Goal: Transaction & Acquisition: Purchase product/service

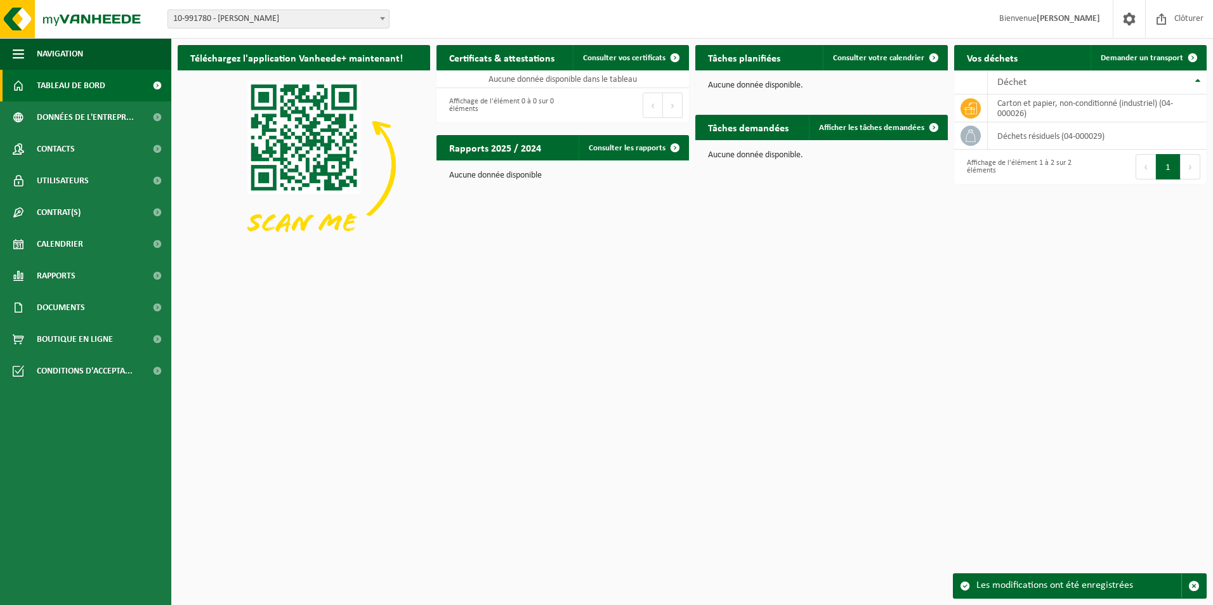
click at [615, 273] on html "Site: 10-991780 - [PERSON_NAME] - WANFERCÉE-BAULET 10-991780 - [PERSON_NAME] - …" at bounding box center [606, 302] width 1213 height 605
click at [1067, 286] on html "Site: 10-991780 - [PERSON_NAME] - WANFERCÉE-BAULET 10-991780 - [PERSON_NAME] - …" at bounding box center [606, 302] width 1213 height 605
click at [86, 301] on link "Documents" at bounding box center [85, 308] width 171 height 32
click at [50, 335] on span "Factures" at bounding box center [55, 339] width 32 height 24
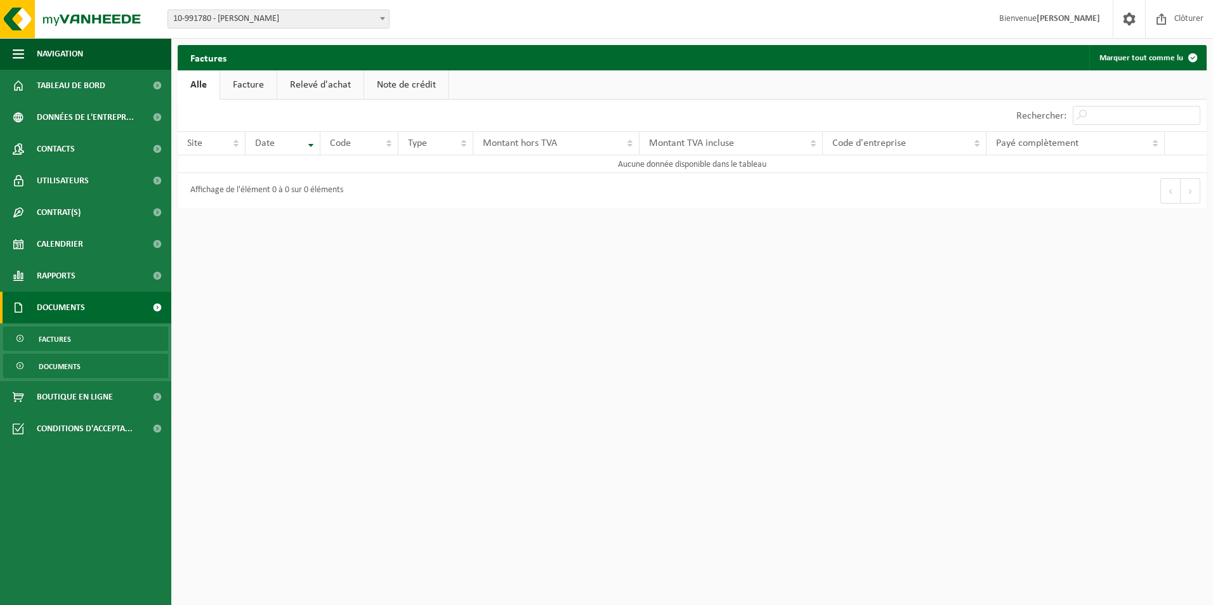
click at [61, 364] on span "Documents" at bounding box center [60, 367] width 42 height 24
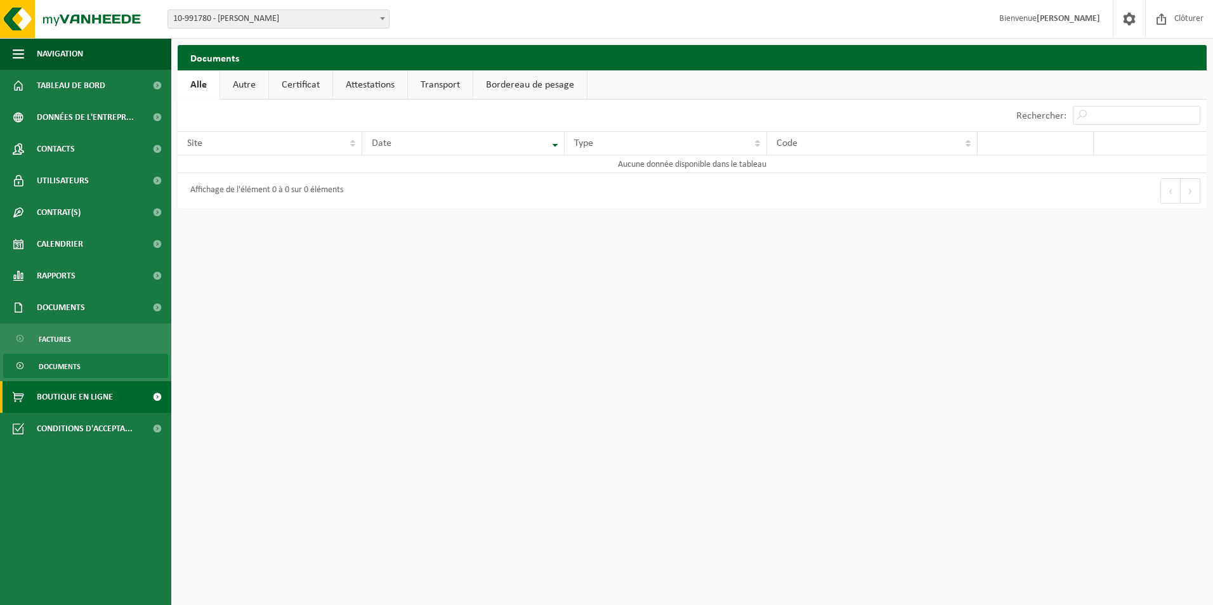
click at [69, 395] on span "Boutique en ligne" at bounding box center [75, 397] width 76 height 32
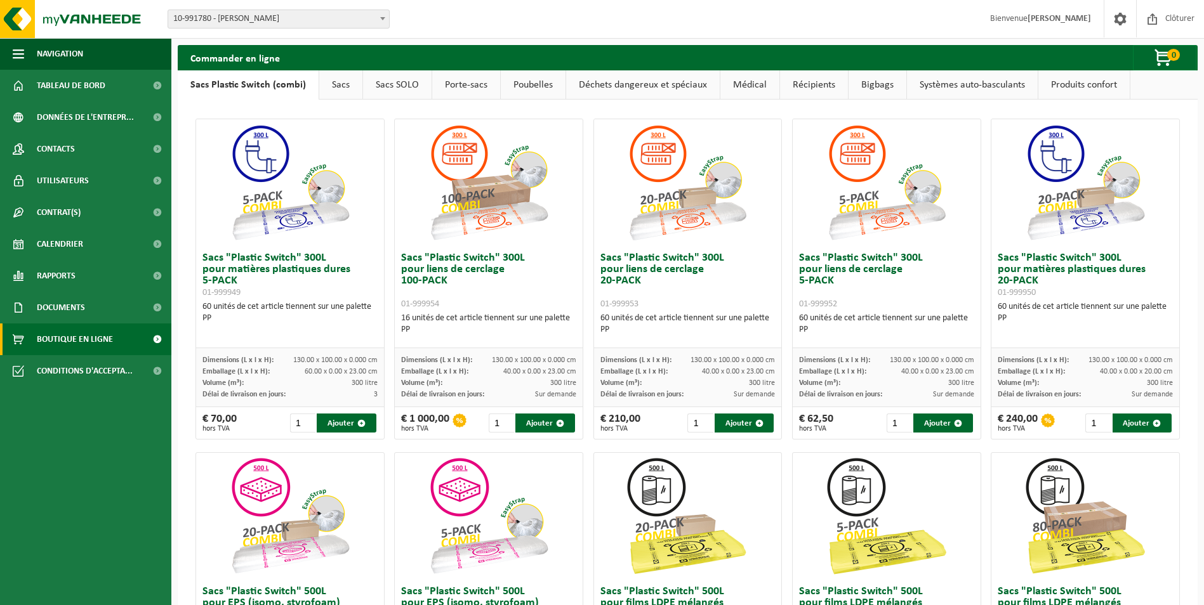
click at [327, 86] on link "Sacs" at bounding box center [340, 84] width 43 height 29
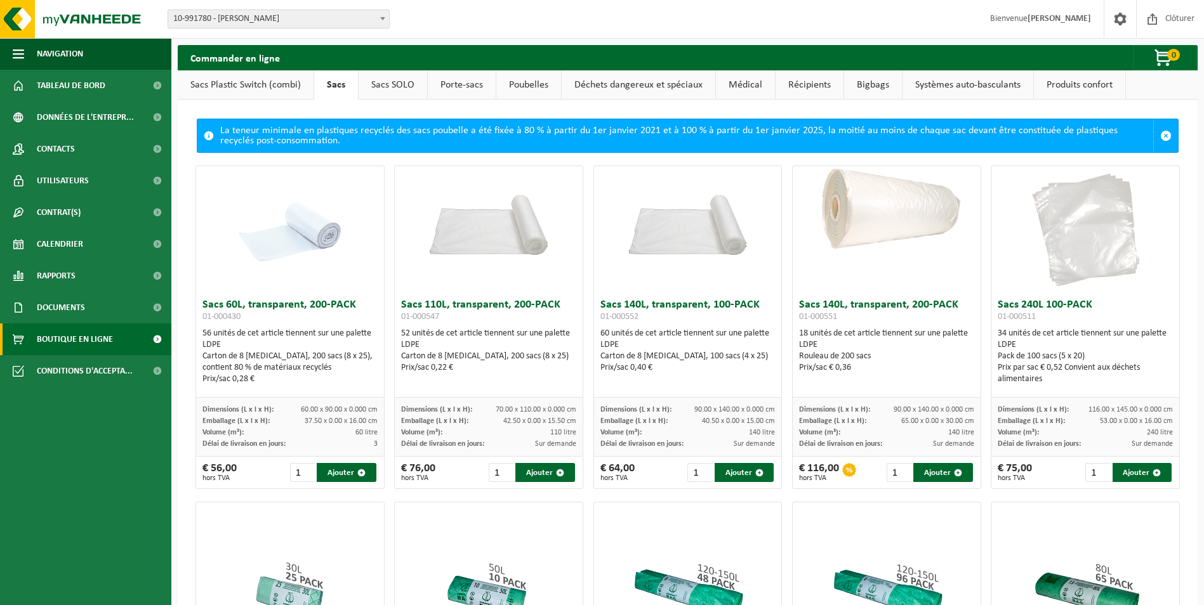
click at [385, 79] on link "Sacs SOLO" at bounding box center [393, 84] width 69 height 29
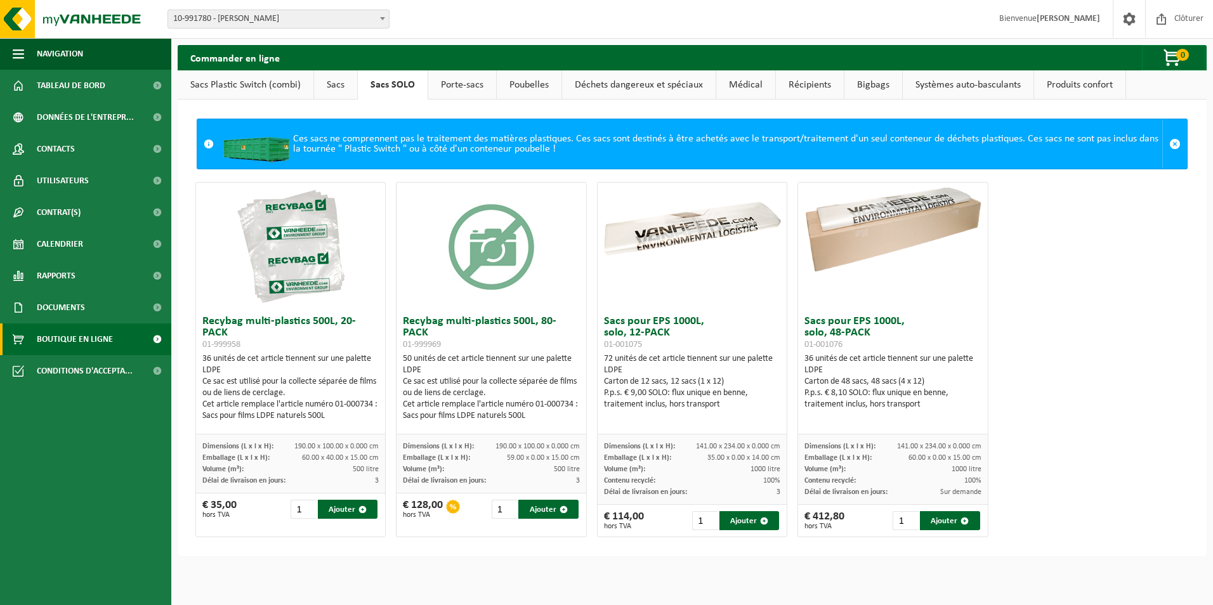
click at [466, 84] on link "Porte-sacs" at bounding box center [462, 84] width 68 height 29
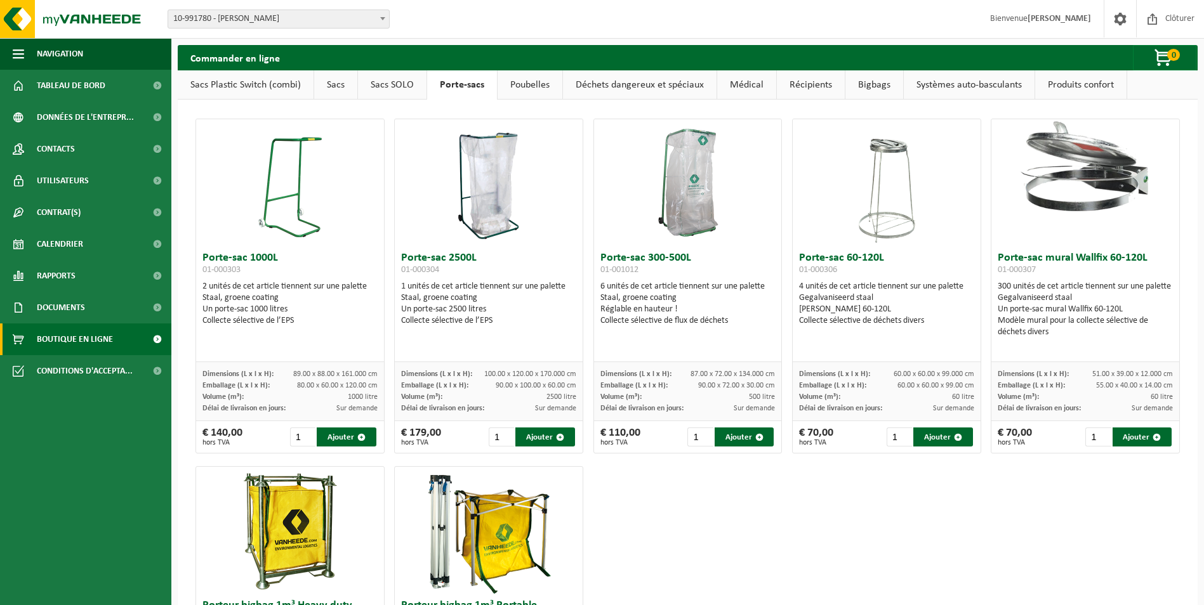
click at [516, 87] on link "Poubelles" at bounding box center [530, 84] width 65 height 29
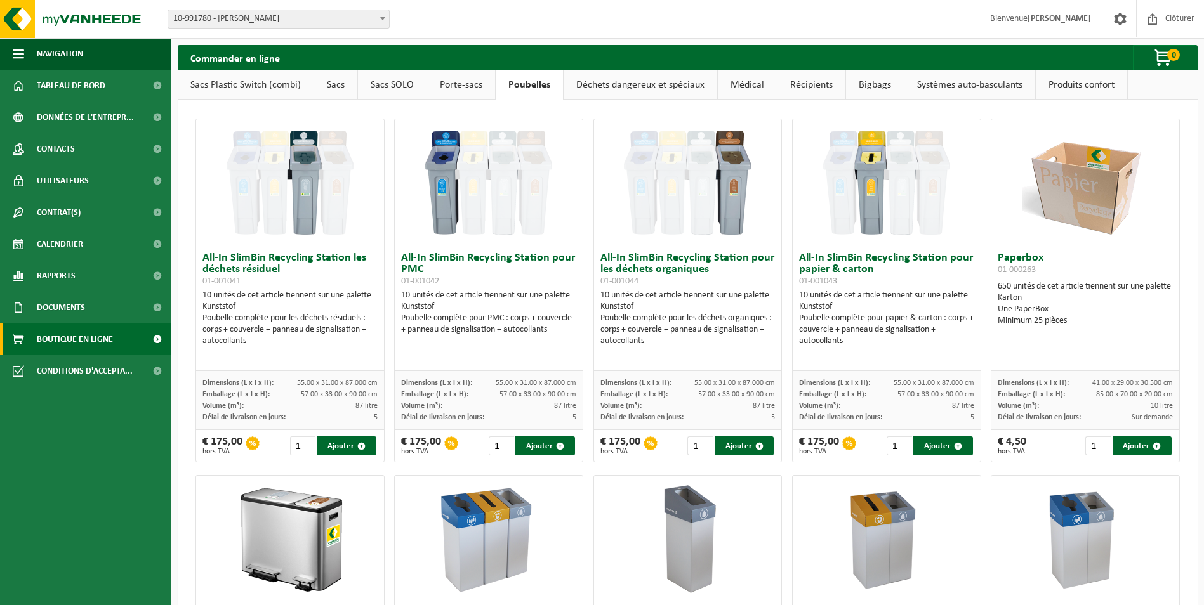
click at [616, 91] on link "Déchets dangereux et spéciaux" at bounding box center [641, 84] width 154 height 29
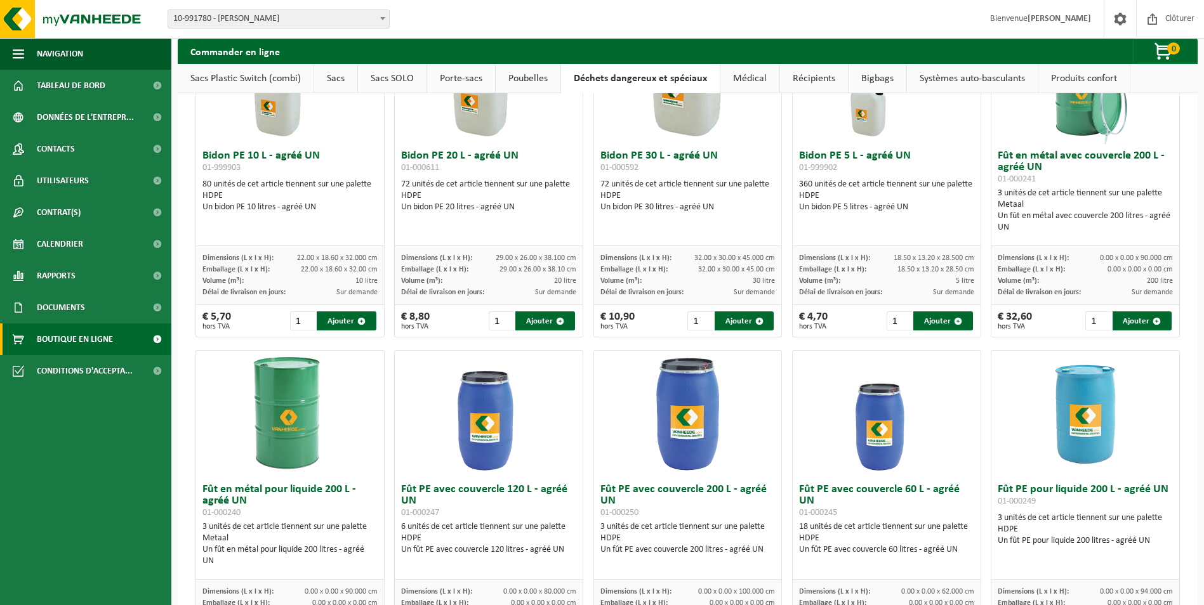
scroll to position [89, 0]
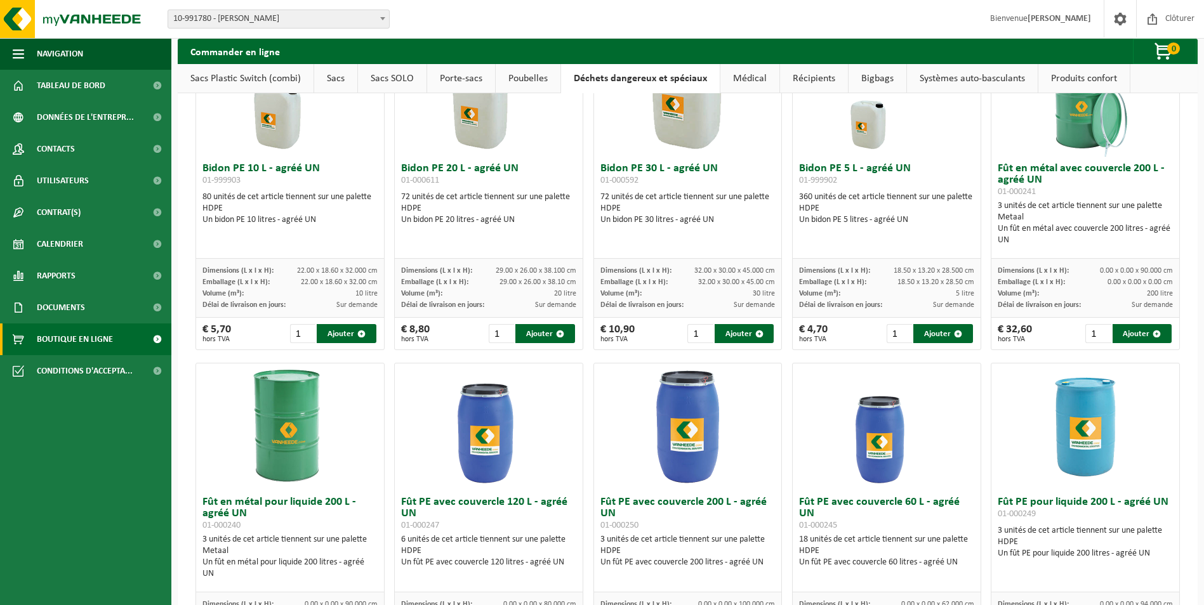
click at [742, 77] on link "Médical" at bounding box center [749, 78] width 59 height 29
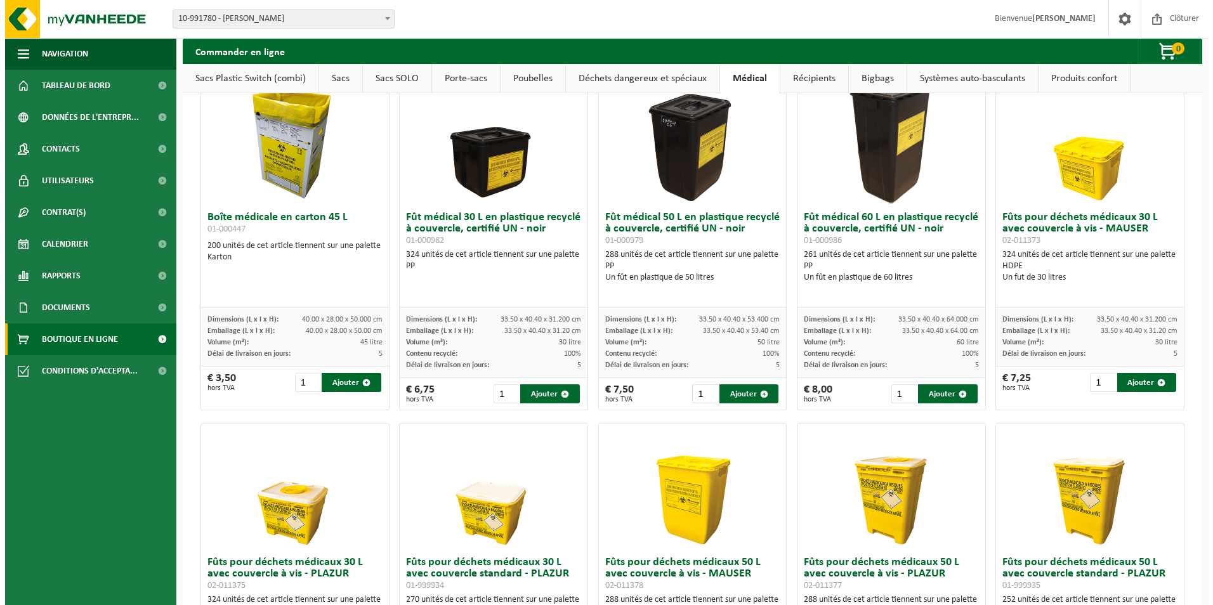
scroll to position [0, 0]
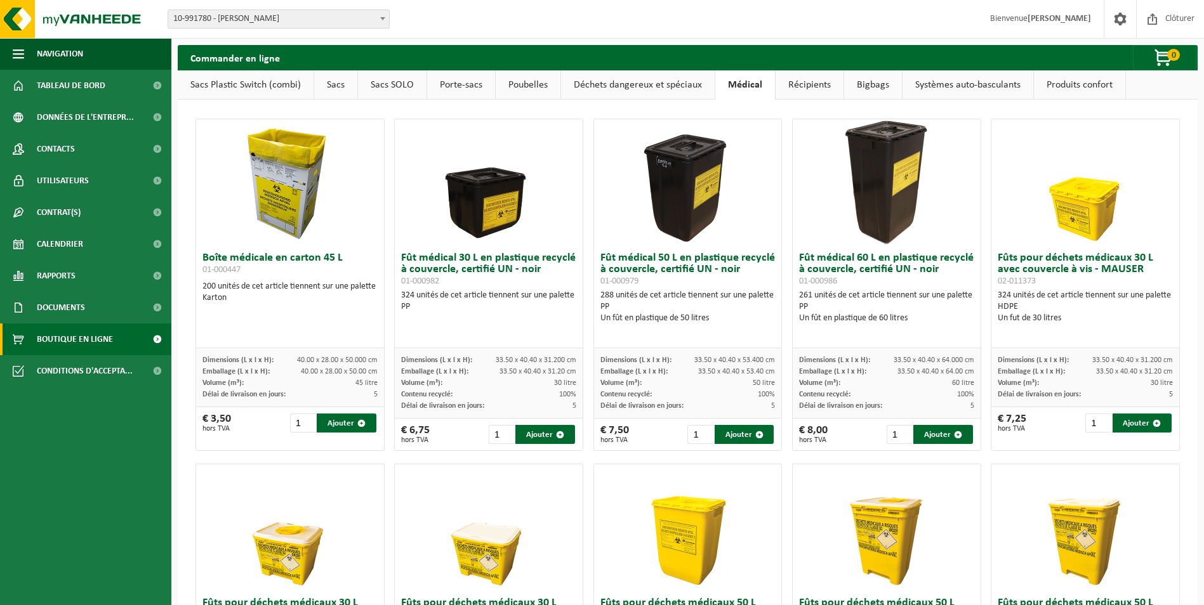
click at [800, 82] on link "Récipients" at bounding box center [809, 84] width 68 height 29
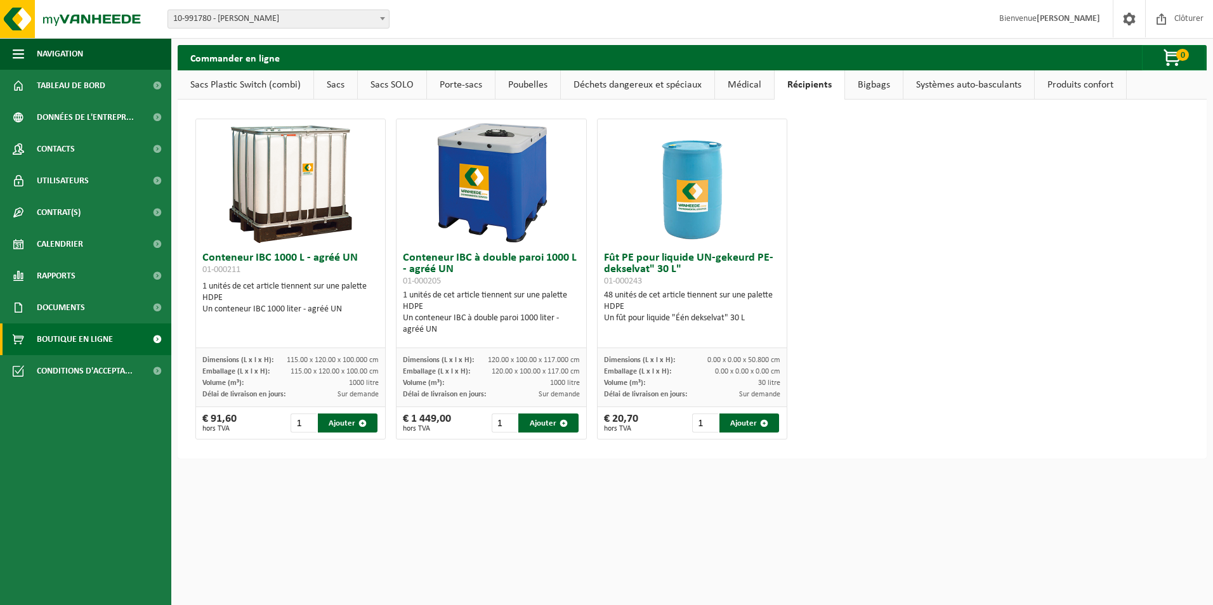
click at [879, 79] on link "Bigbags" at bounding box center [874, 84] width 58 height 29
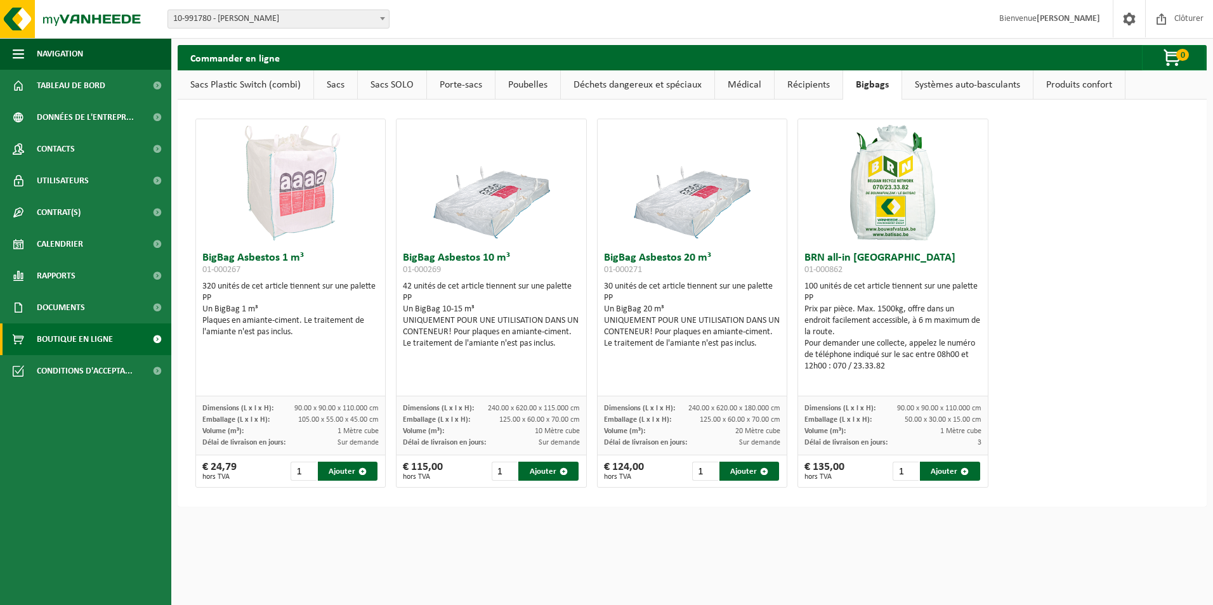
click at [967, 84] on link "Systèmes auto-basculants" at bounding box center [967, 84] width 131 height 29
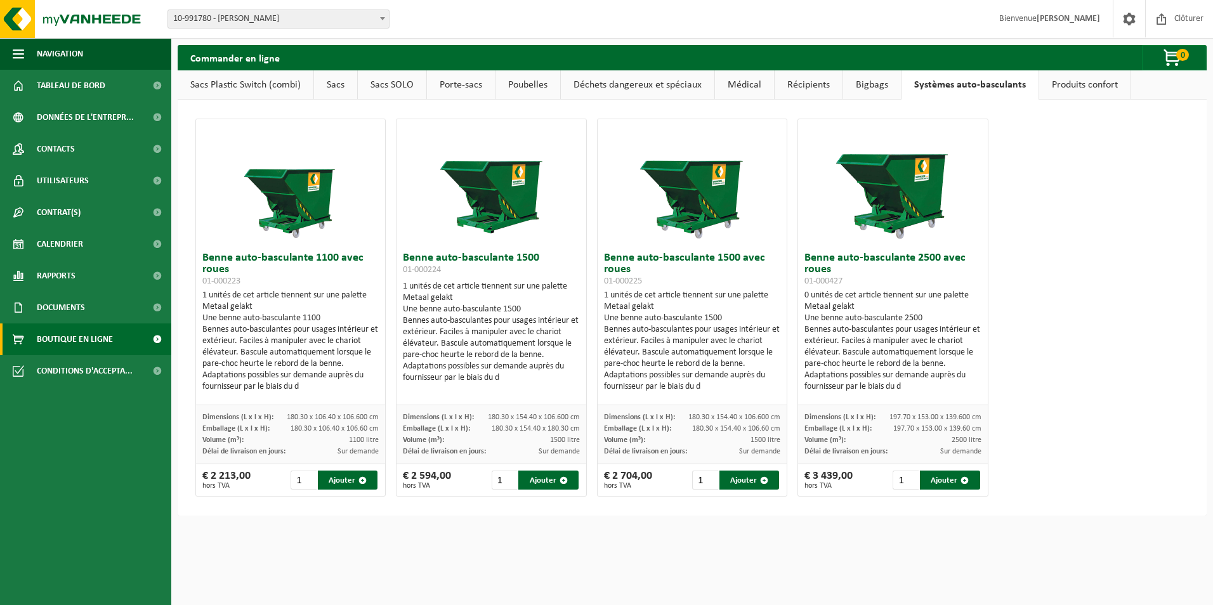
click at [1059, 89] on link "Produits confort" at bounding box center [1084, 84] width 91 height 29
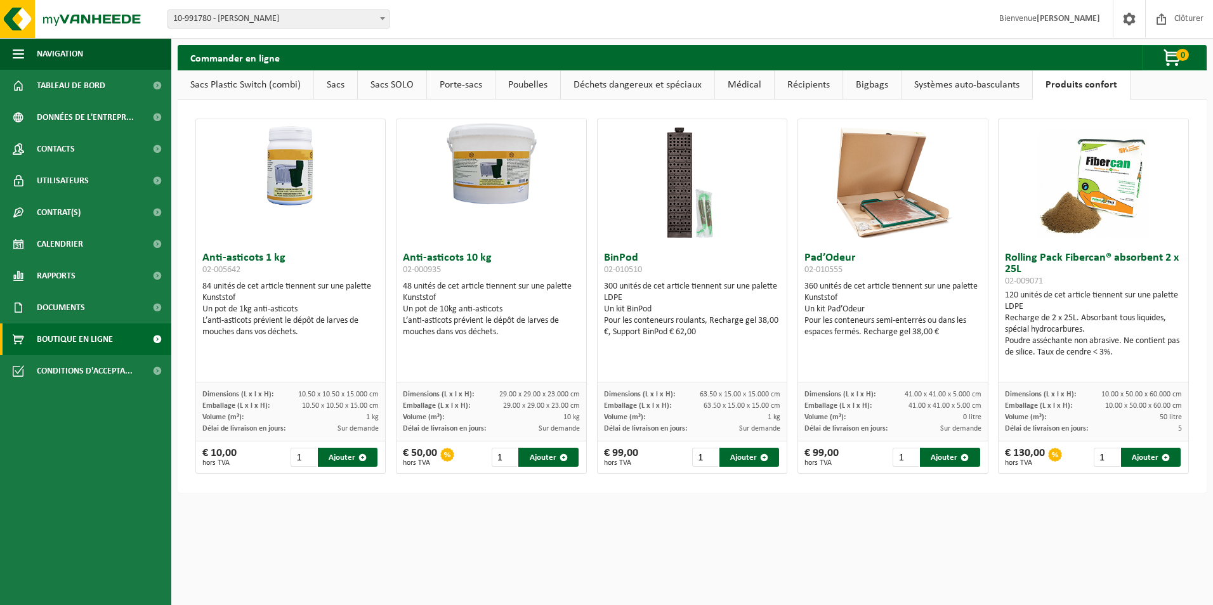
click at [868, 548] on html "Site: 10-991780 - BRUIXOLA SOLER THOMAS - WANFERCÉE-BAULET 10-991780 - BRUIXOLA…" at bounding box center [606, 302] width 1213 height 605
